Goal: Task Accomplishment & Management: Manage account settings

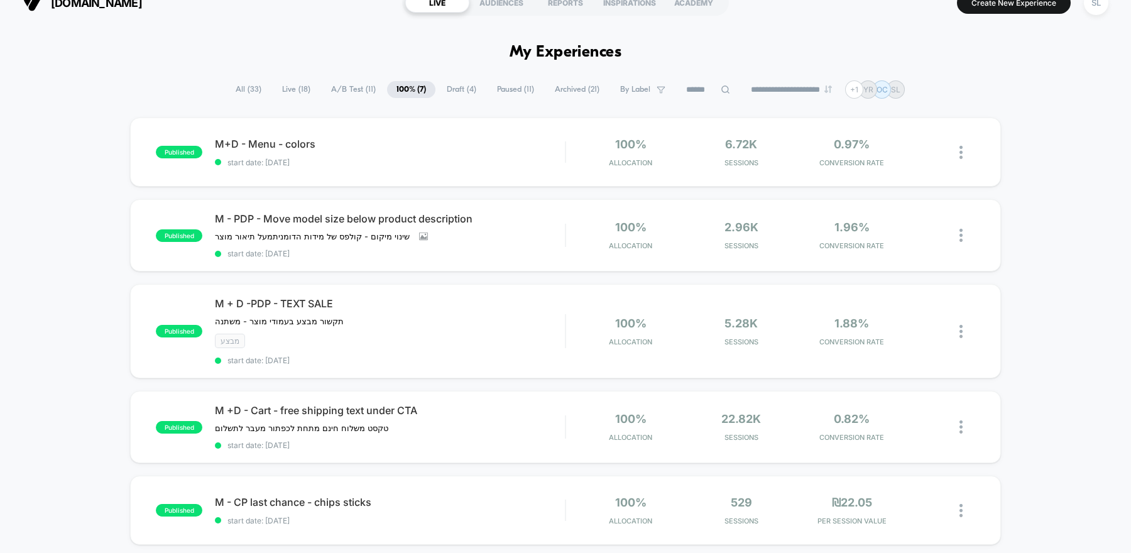
scroll to position [22, 0]
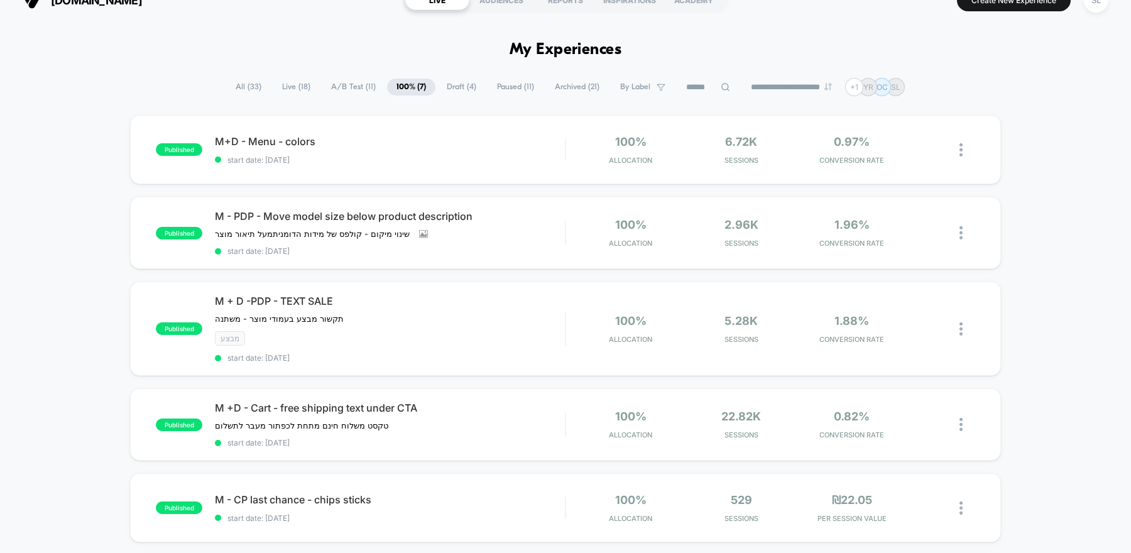
click at [346, 84] on span "A/B Test ( 11 )" at bounding box center [353, 87] width 63 height 17
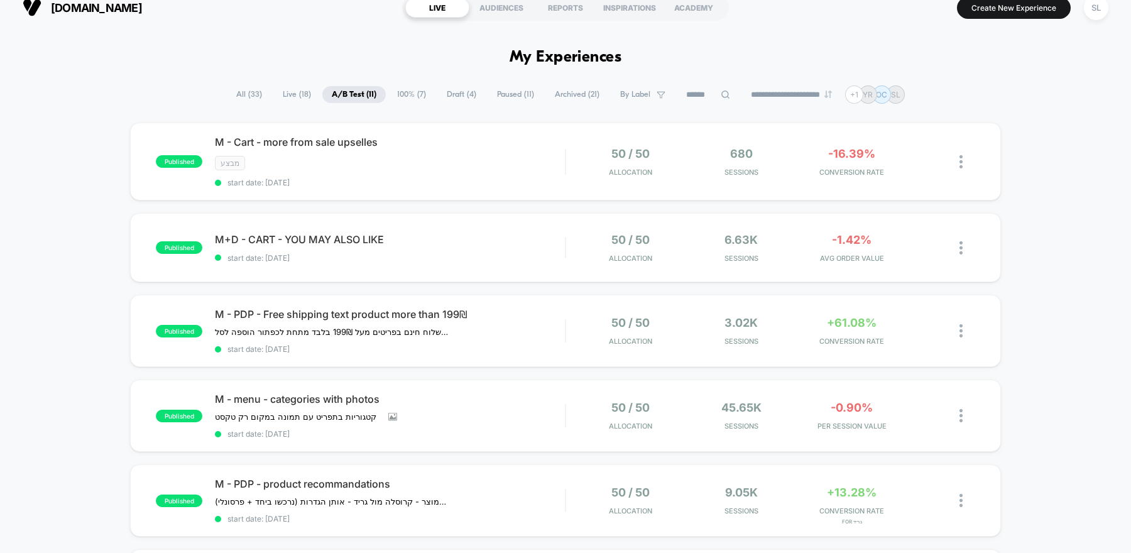
scroll to position [19, 0]
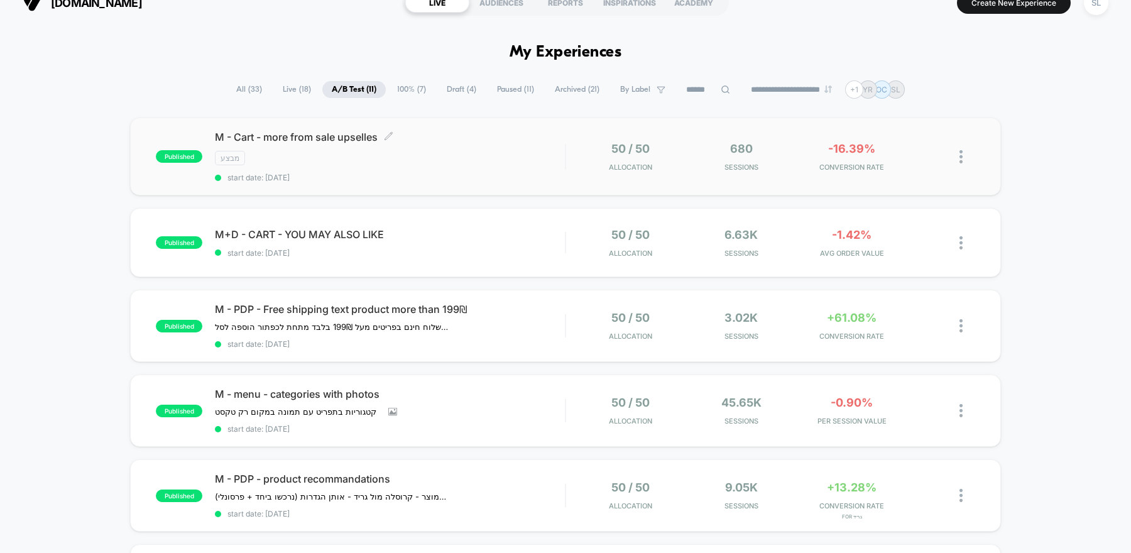
click at [493, 151] on div "מבצע" at bounding box center [390, 158] width 350 height 14
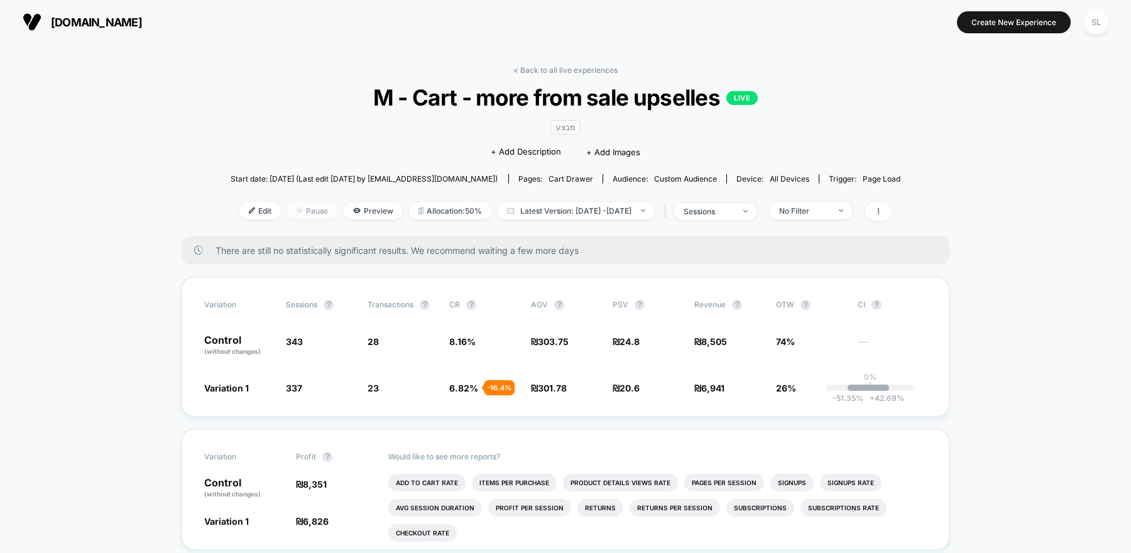
click at [289, 213] on span "Pause" at bounding box center [312, 210] width 50 height 17
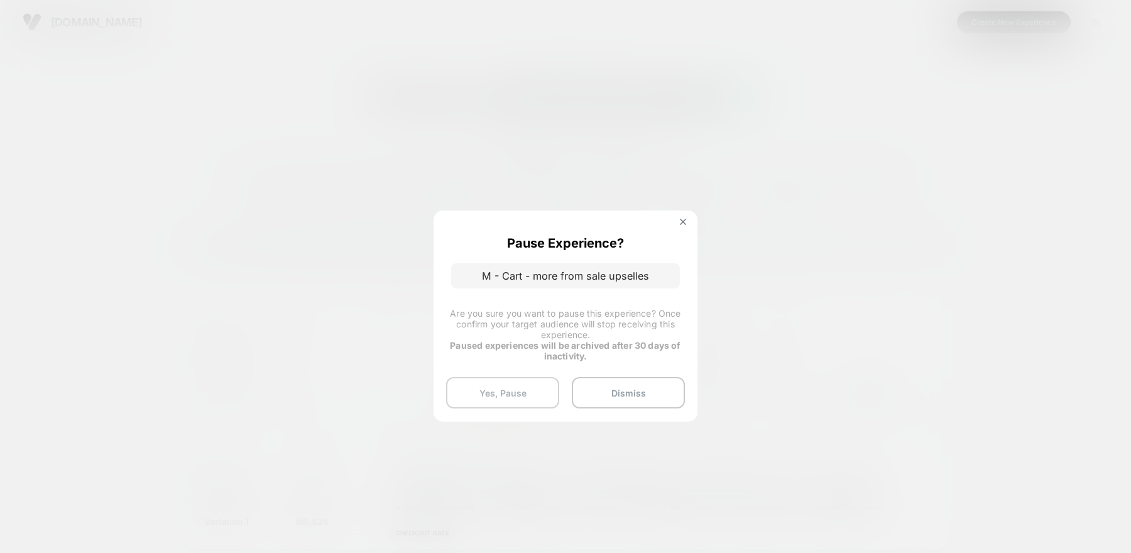
click at [522, 395] on button "Yes, Pause" at bounding box center [502, 392] width 113 height 31
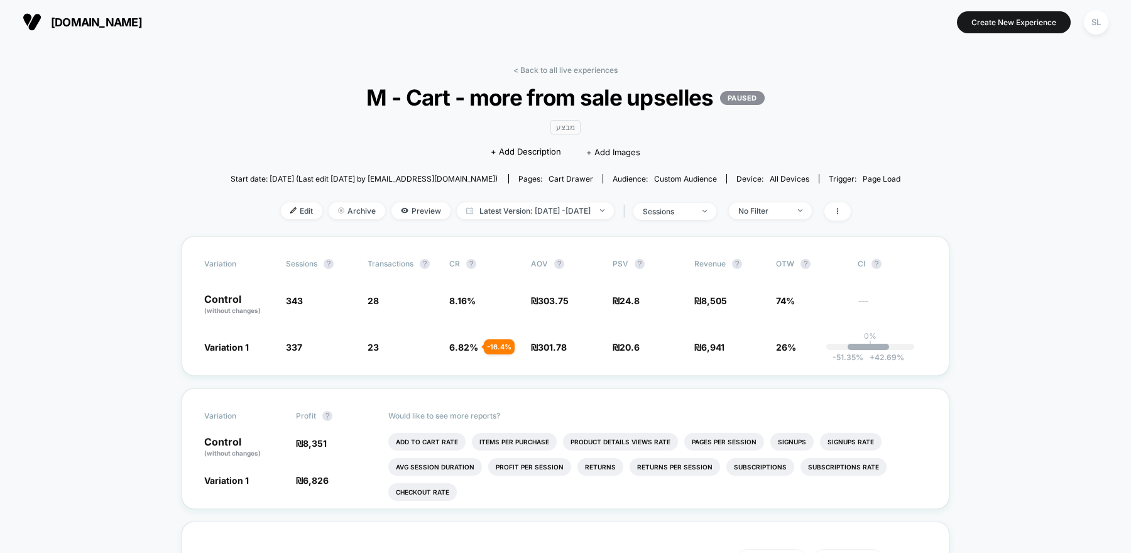
click at [71, 21] on span "[DOMAIN_NAME]" at bounding box center [96, 22] width 91 height 13
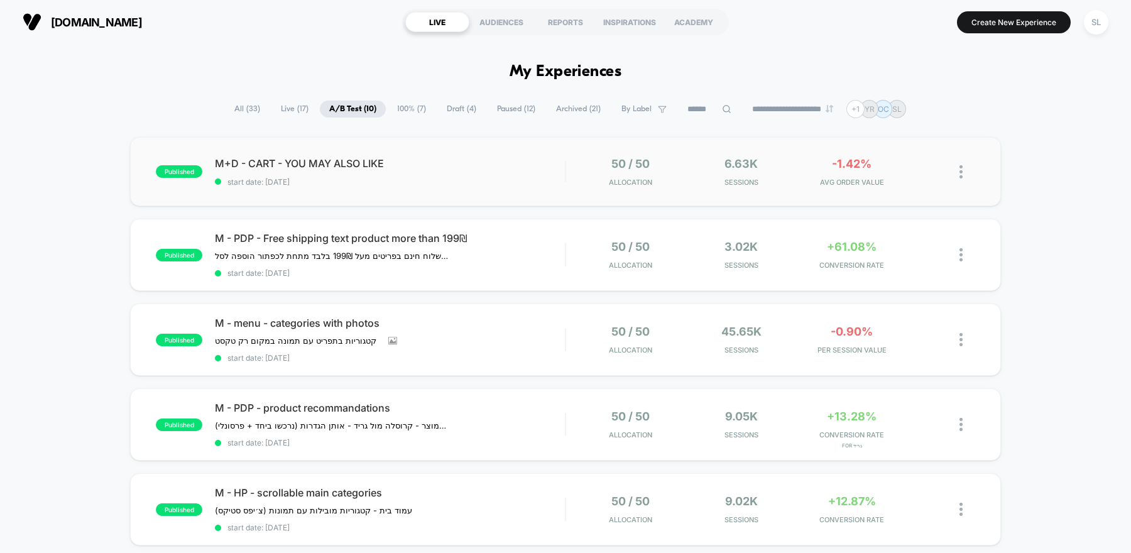
click at [464, 188] on div "published M+D - CART - YOU MAY ALSO LIKE start date: [DATE] 50 / 50 Allocation …" at bounding box center [565, 171] width 871 height 69
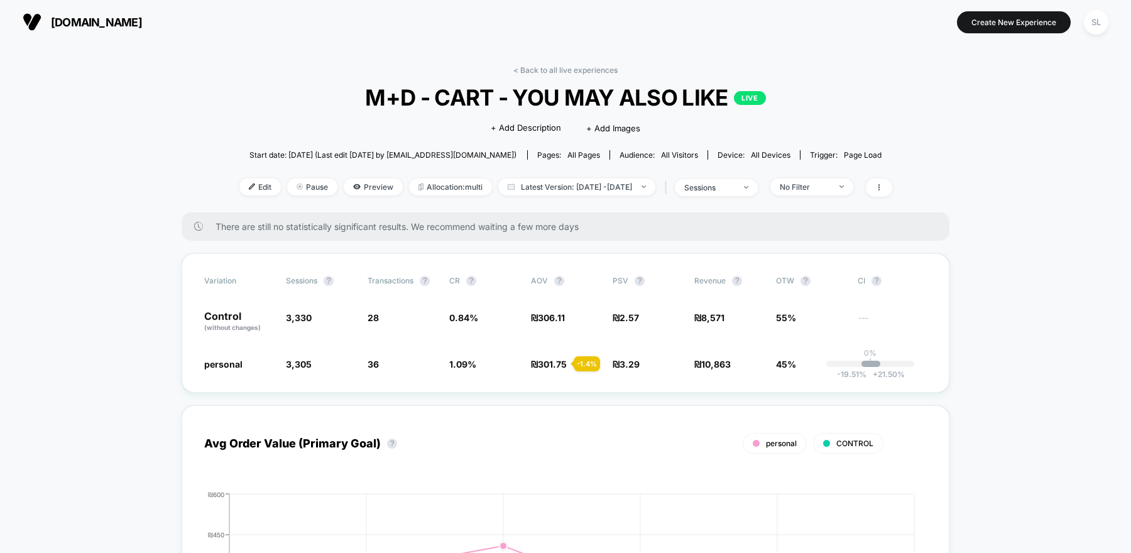
click at [99, 19] on span "[DOMAIN_NAME]" at bounding box center [96, 22] width 91 height 13
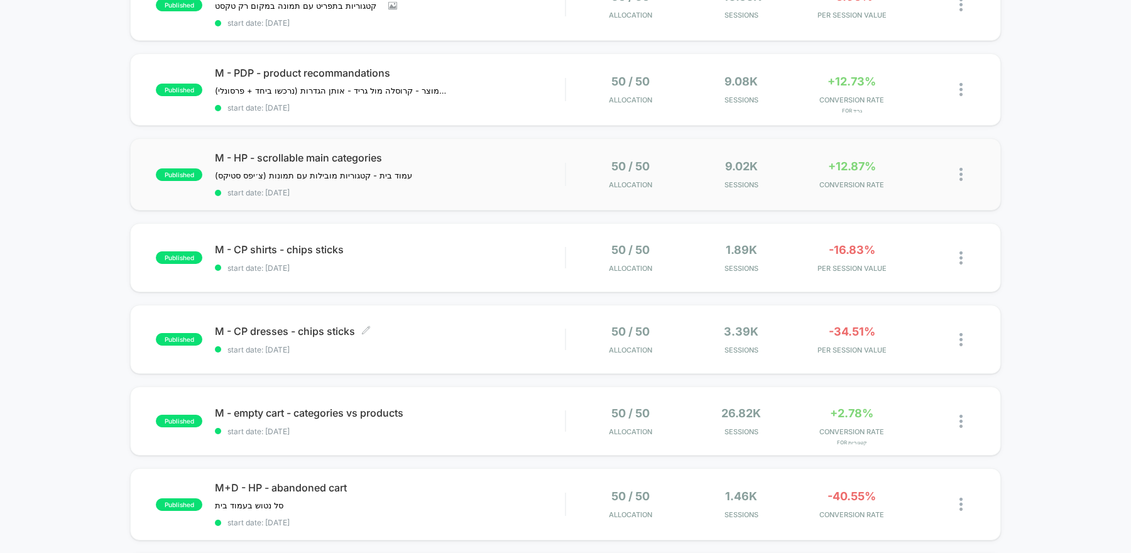
scroll to position [337, 0]
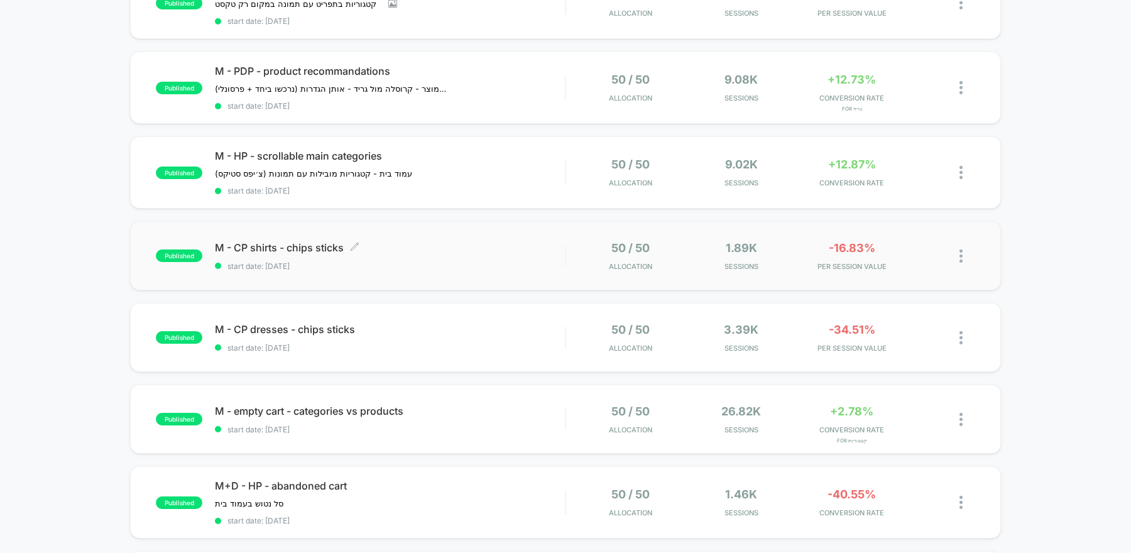
click at [535, 261] on span "start date: [DATE]" at bounding box center [390, 265] width 350 height 9
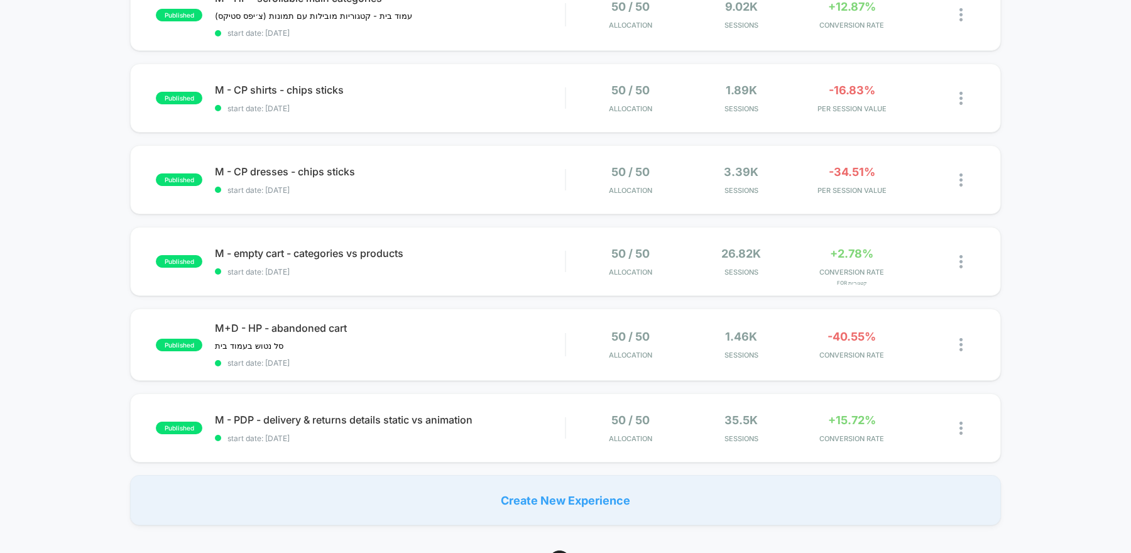
scroll to position [522, 0]
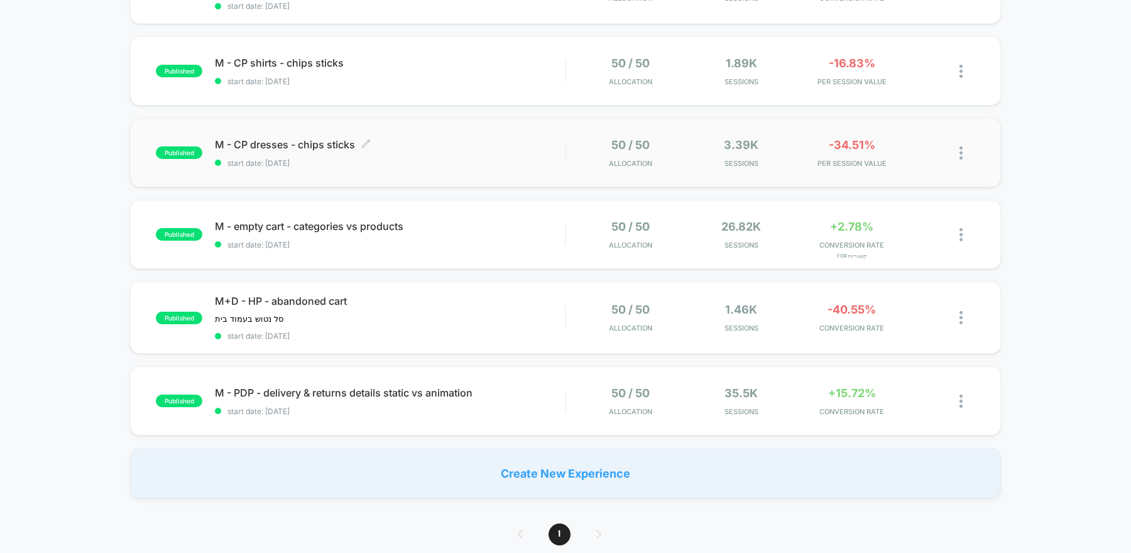
click at [496, 158] on span "start date: [DATE]" at bounding box center [390, 162] width 350 height 9
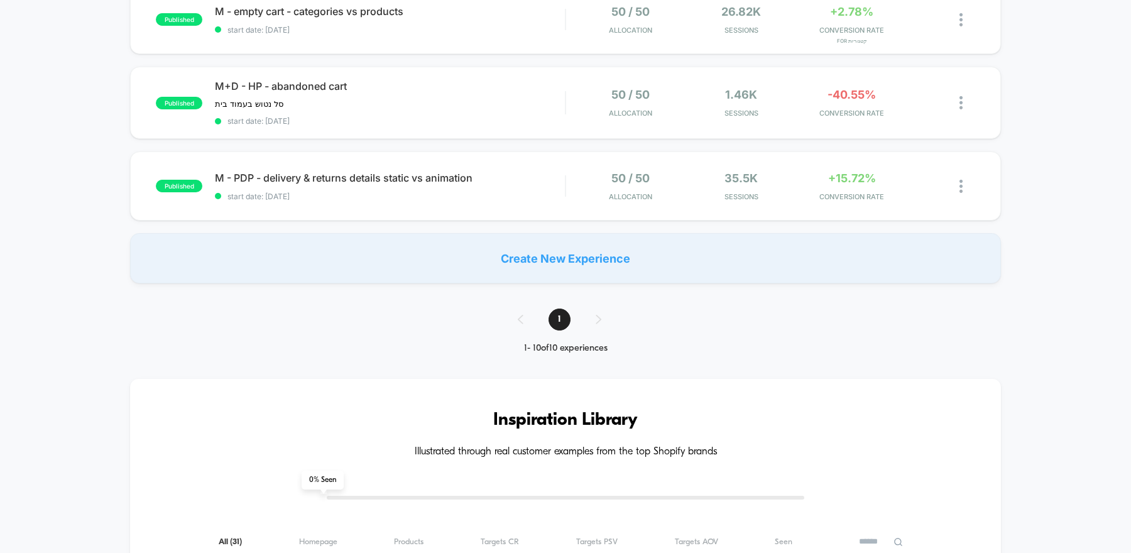
scroll to position [632, 0]
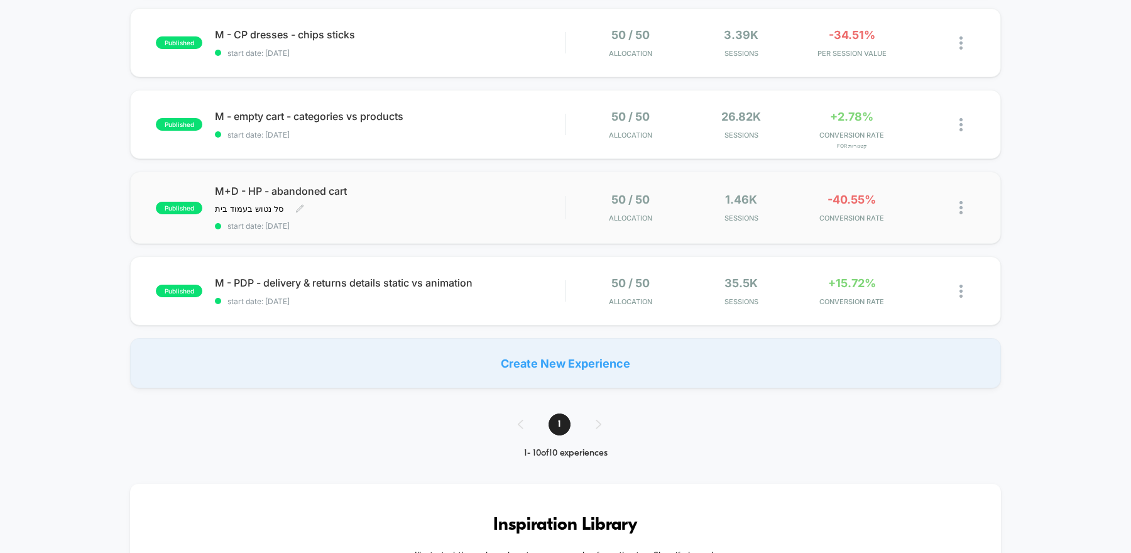
click at [526, 204] on div "M+D - HP - abandoned cart סל נטוש בעמוד בית ﻿ Click to edit experience details …" at bounding box center [390, 208] width 350 height 46
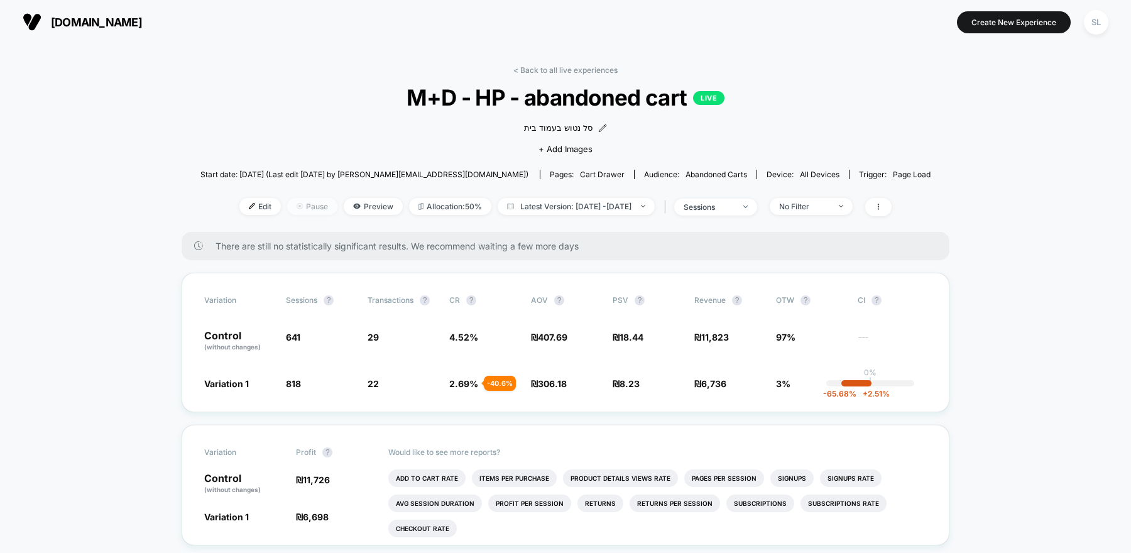
click at [287, 214] on span "Pause" at bounding box center [312, 206] width 50 height 17
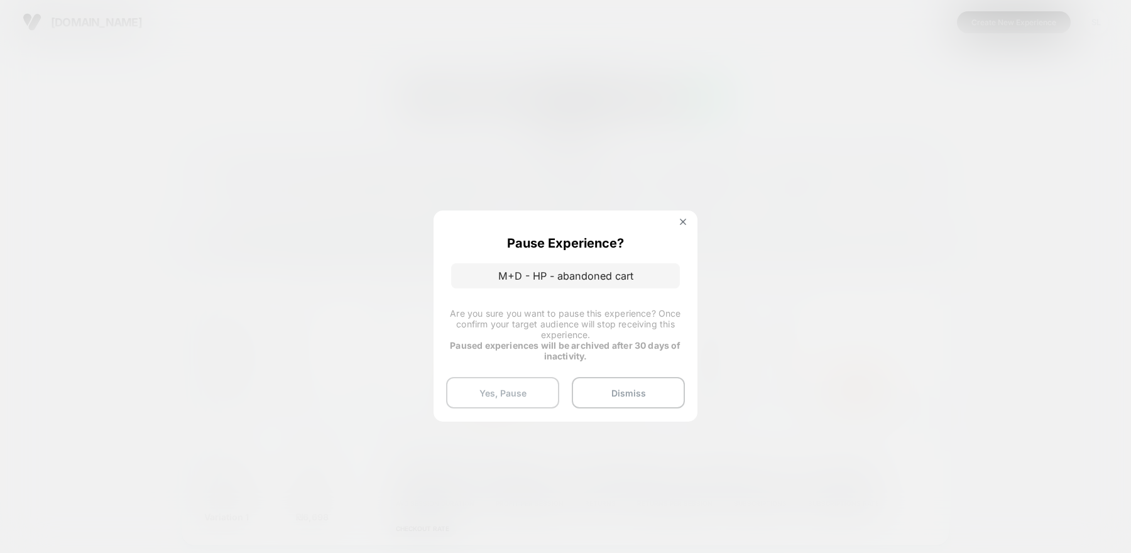
click at [507, 390] on button "Yes, Pause" at bounding box center [502, 392] width 113 height 31
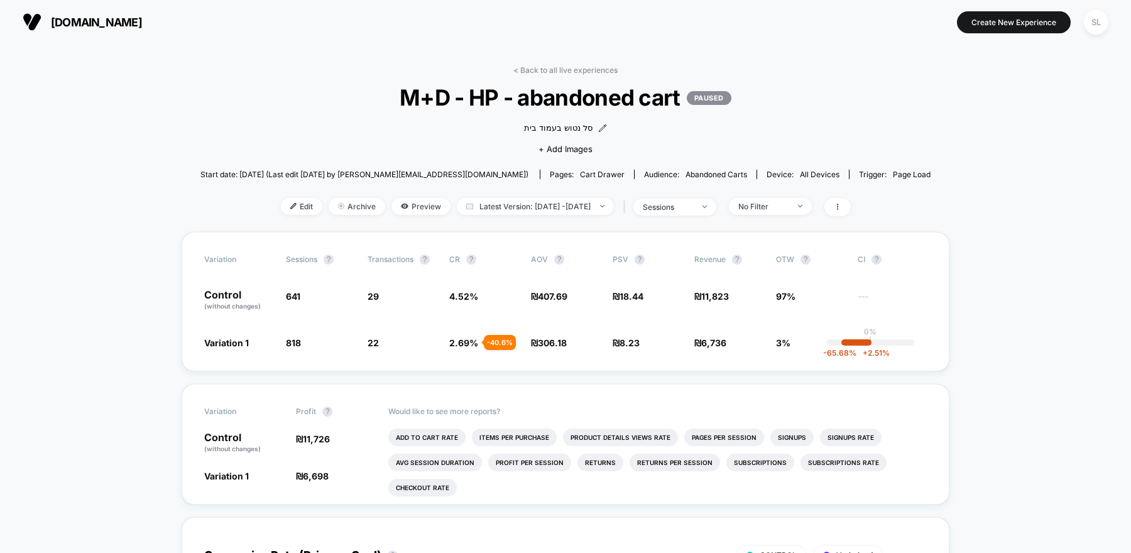
click at [94, 17] on span "[DOMAIN_NAME]" at bounding box center [96, 22] width 91 height 13
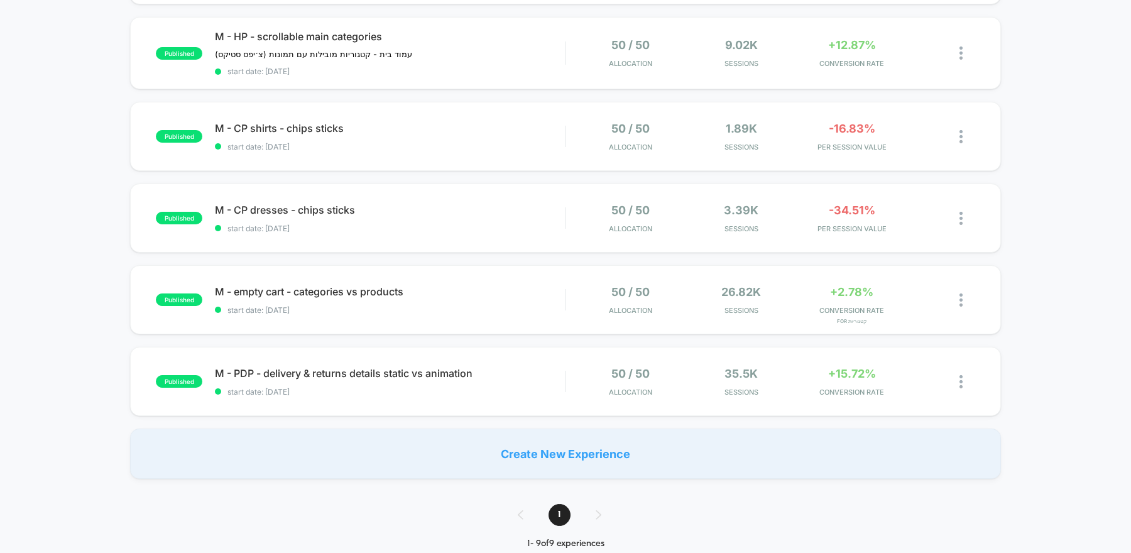
scroll to position [462, 0]
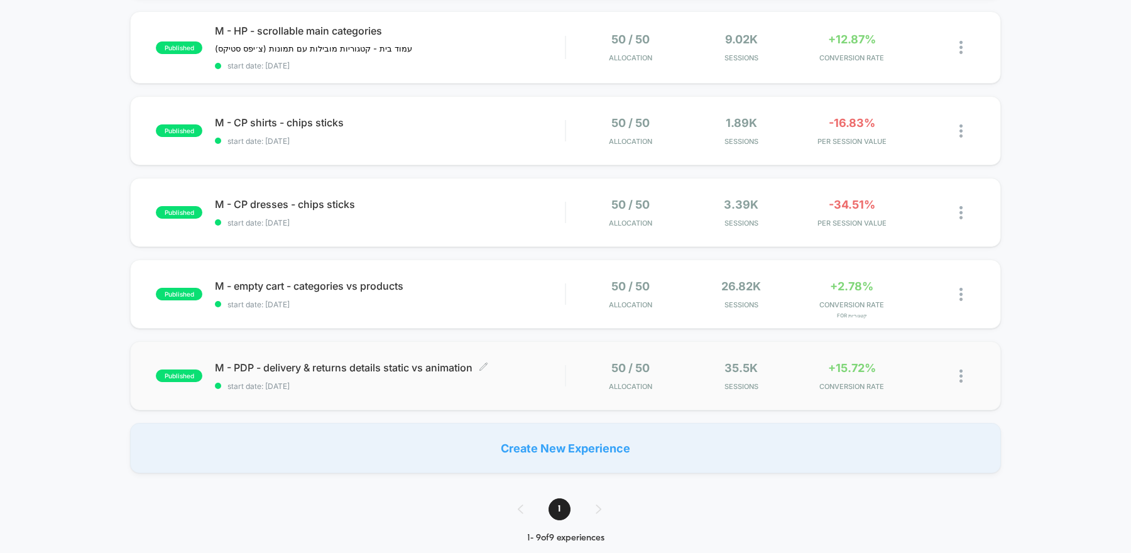
click at [528, 381] on span "start date: [DATE]" at bounding box center [390, 385] width 350 height 9
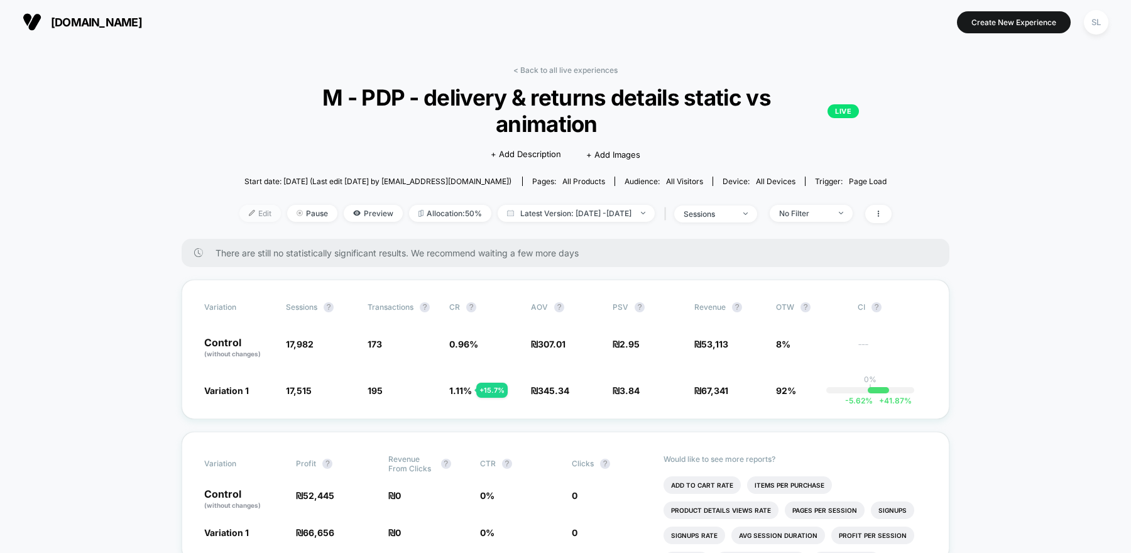
click at [241, 205] on span "Edit" at bounding box center [259, 213] width 41 height 17
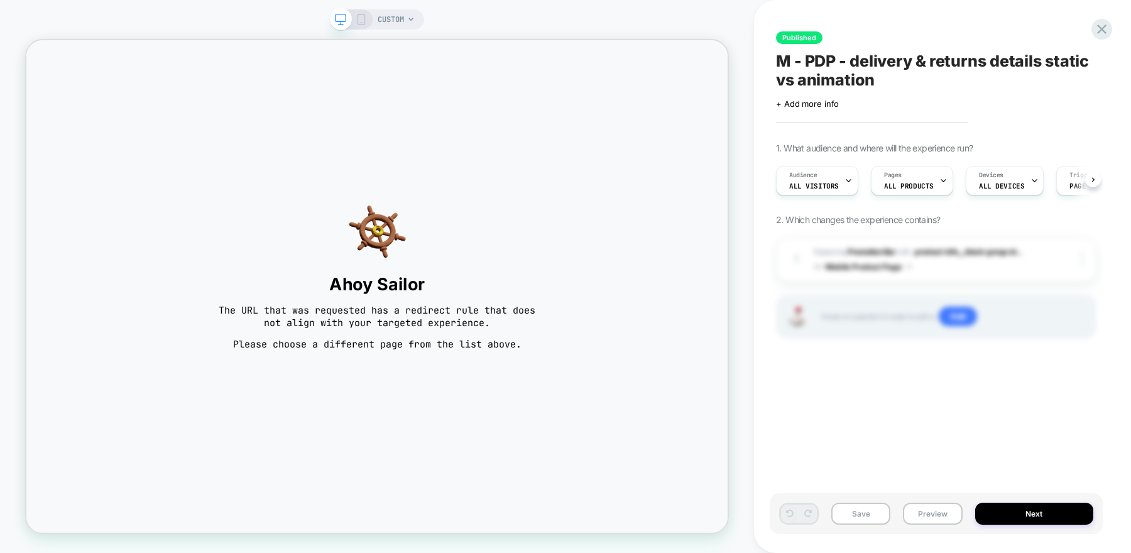
scroll to position [0, 1]
click at [1097, 30] on icon at bounding box center [1102, 29] width 17 height 17
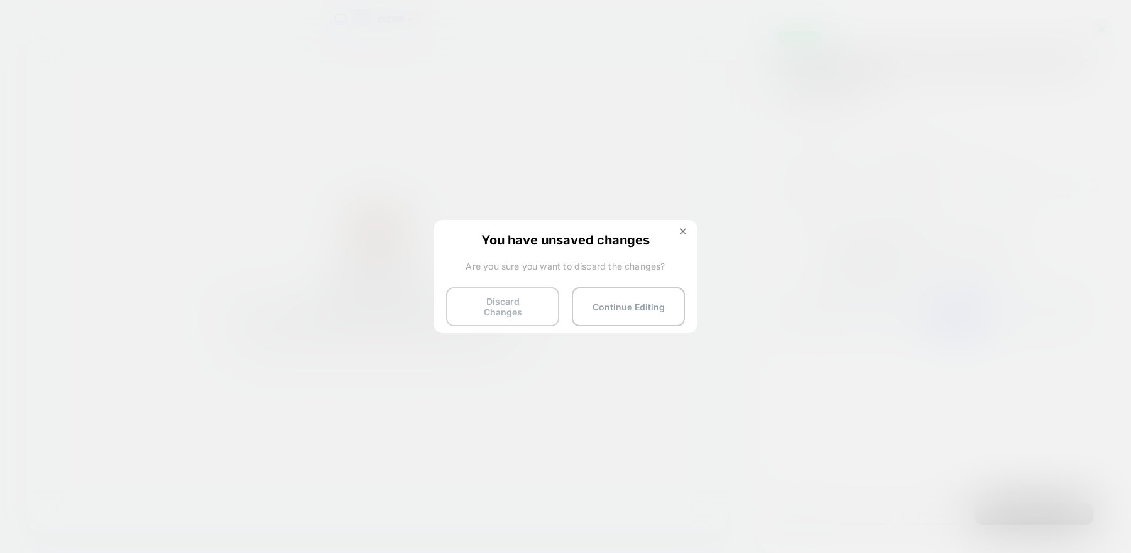
click at [534, 298] on button "Discard Changes" at bounding box center [502, 306] width 113 height 39
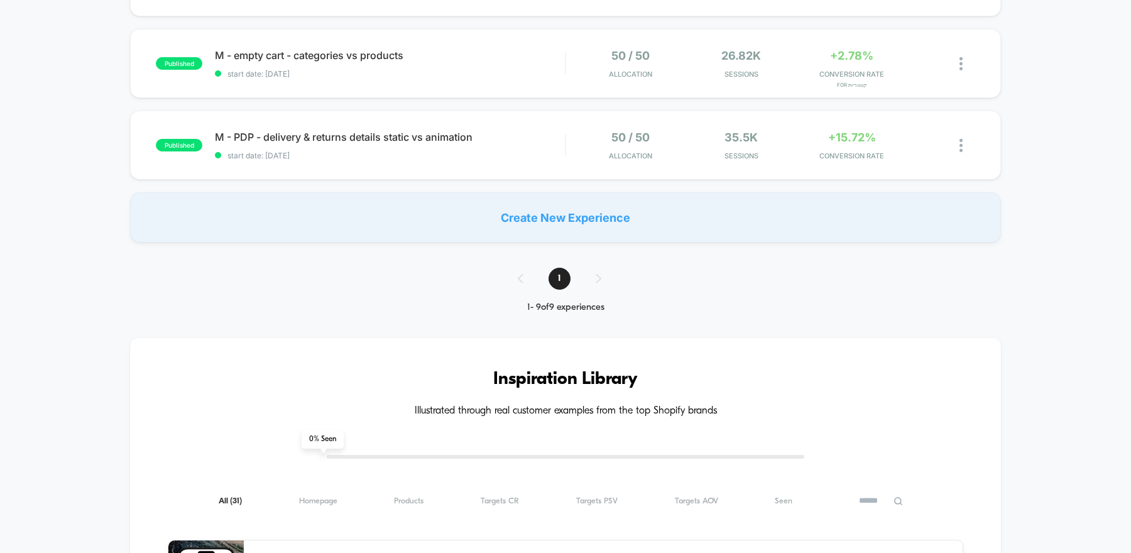
scroll to position [654, 0]
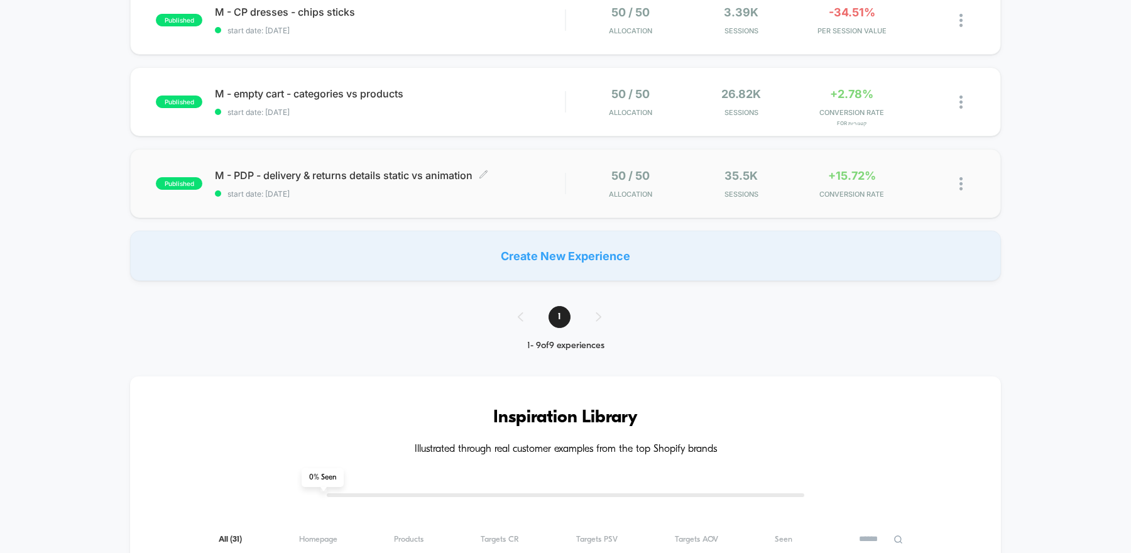
click at [562, 189] on span "start date: [DATE]" at bounding box center [390, 193] width 350 height 9
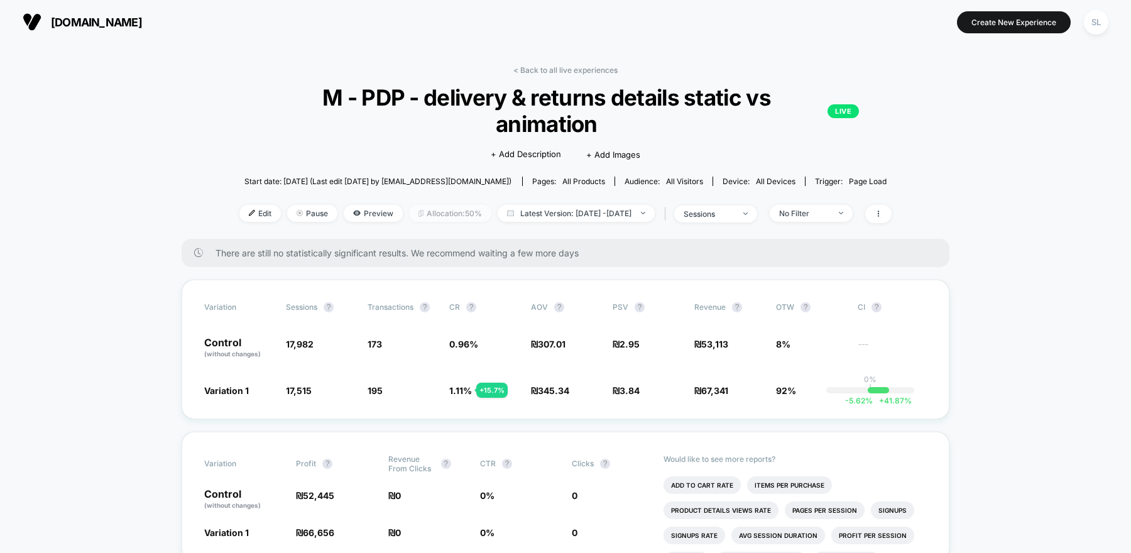
click at [412, 205] on span "Allocation: 50%" at bounding box center [450, 213] width 82 height 17
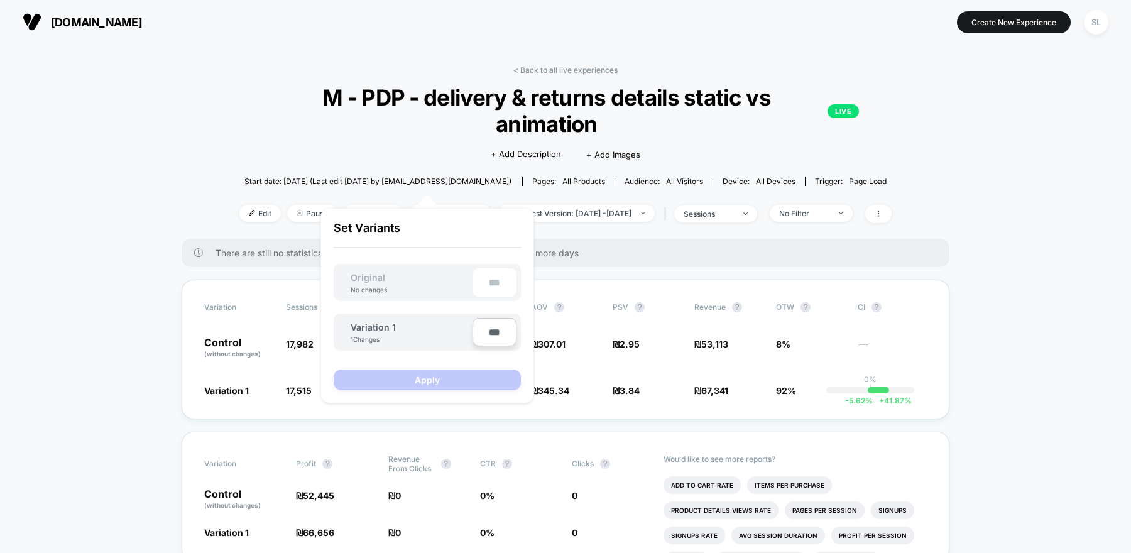
click at [486, 326] on input "***" at bounding box center [495, 332] width 44 height 28
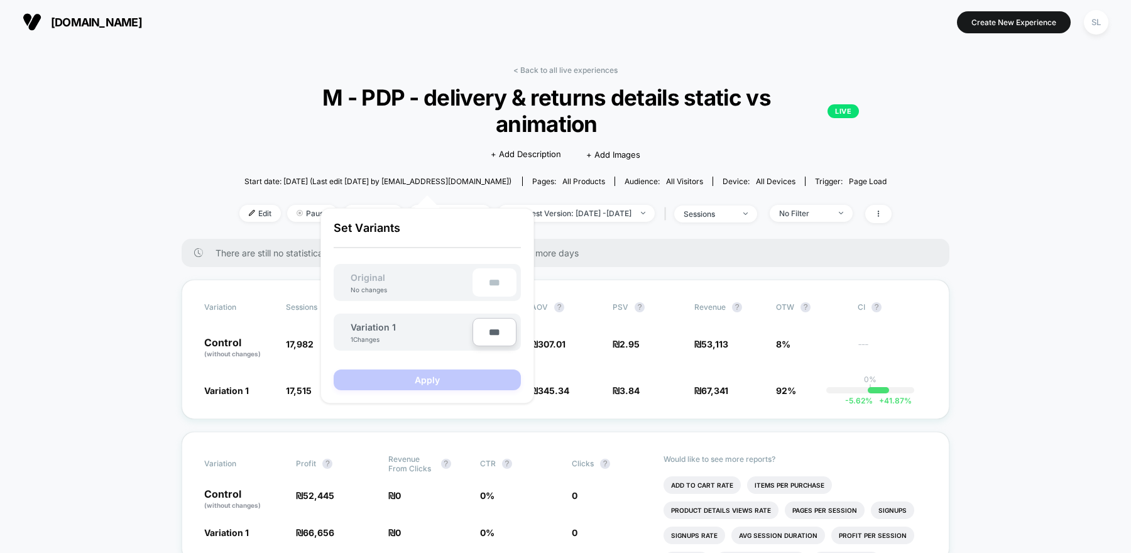
click at [486, 326] on input "***" at bounding box center [495, 332] width 44 height 28
type input "***"
type input "**"
type input "***"
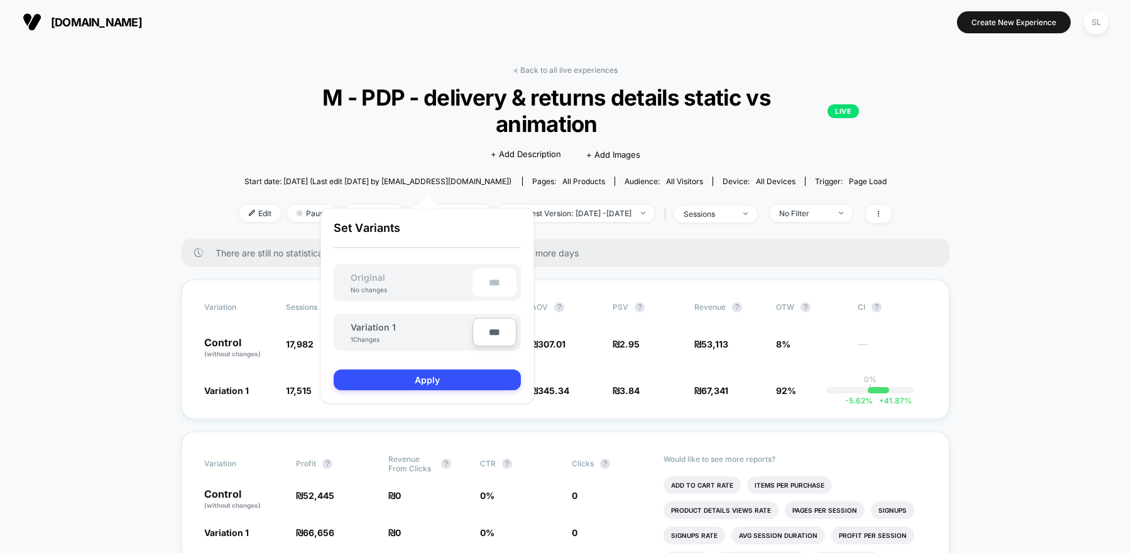
type input "**"
type input "****"
click at [501, 376] on button "Apply" at bounding box center [427, 380] width 187 height 21
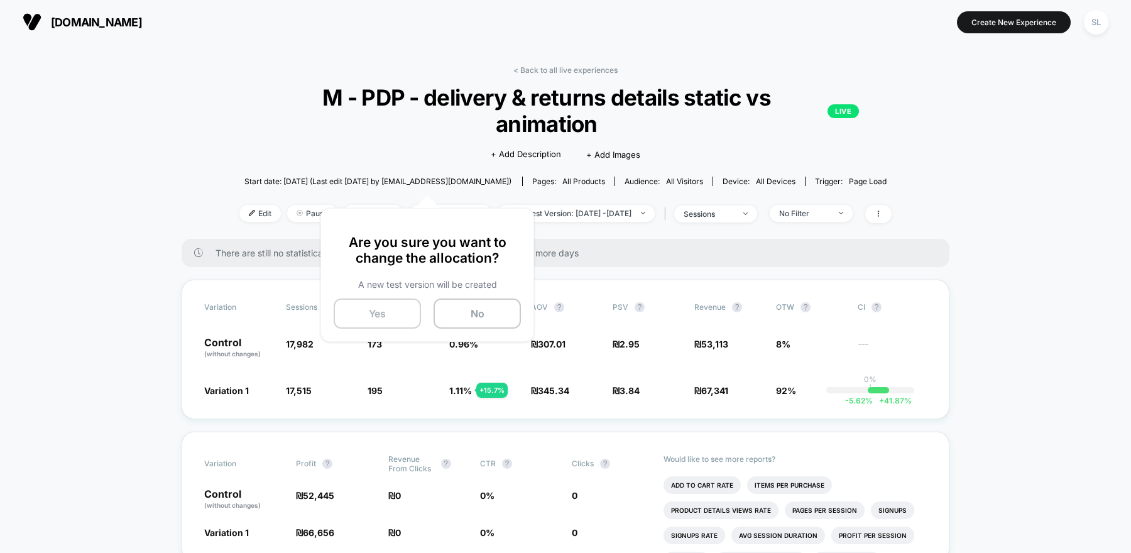
click at [383, 310] on button "Yes" at bounding box center [377, 314] width 87 height 30
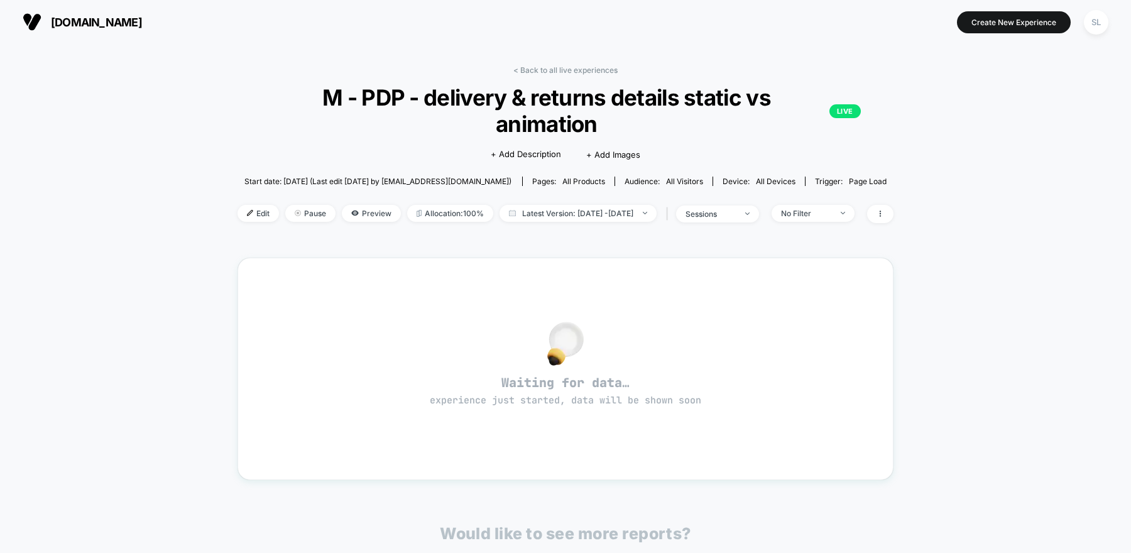
click at [71, 22] on span "[DOMAIN_NAME]" at bounding box center [96, 22] width 91 height 13
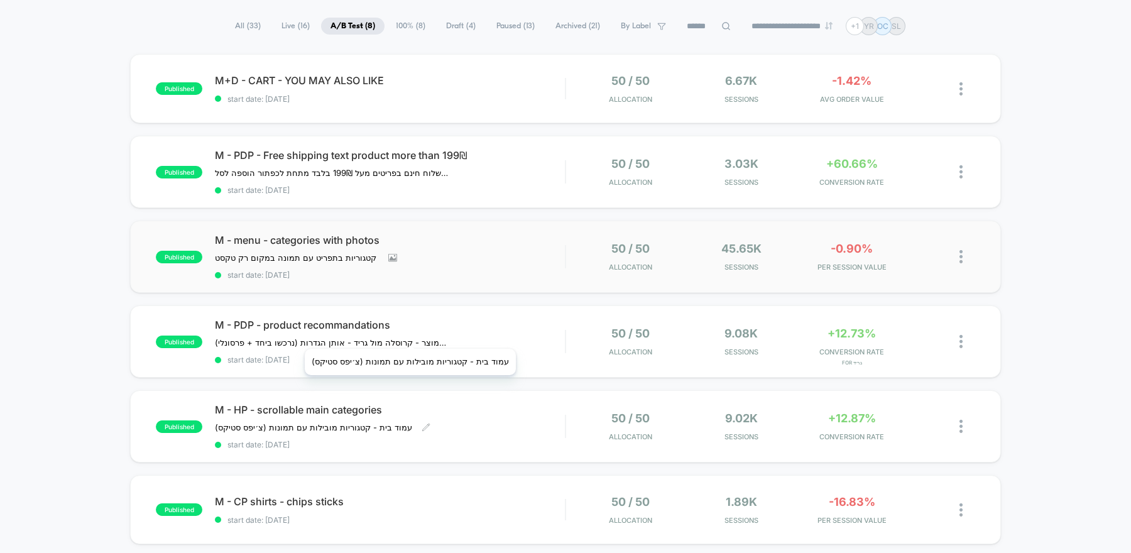
scroll to position [82, 0]
